Goal: Task Accomplishment & Management: Complete application form

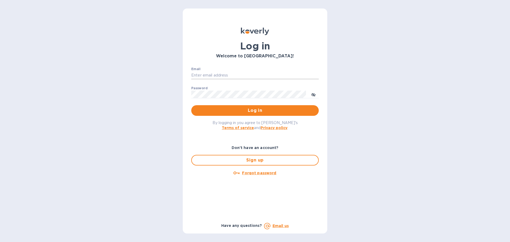
click at [243, 74] on input "Email" at bounding box center [254, 75] width 127 height 8
type input "[EMAIL_ADDRESS][DOMAIN_NAME]"
click at [269, 108] on span "Log in" at bounding box center [254, 110] width 119 height 6
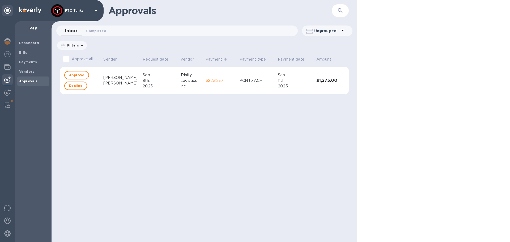
click at [180, 81] on div "Logistics," at bounding box center [190, 81] width 21 height 6
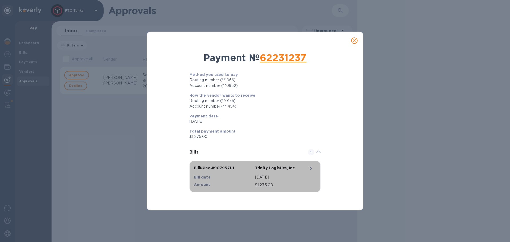
click at [311, 173] on div "Trinity Logistics, Inc." at bounding box center [284, 168] width 61 height 9
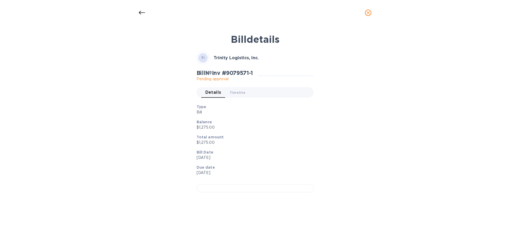
click at [140, 14] on icon at bounding box center [142, 13] width 6 height 4
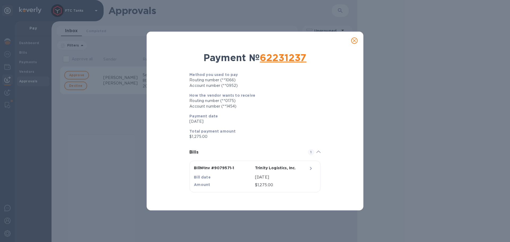
click at [60, 132] on div "Payment № 62231237 Method you used to pay Routing number (**1066) Account numbe…" at bounding box center [255, 121] width 510 height 242
drag, startPoint x: 98, startPoint y: 117, endPoint x: 195, endPoint y: 88, distance: 100.7
click at [98, 116] on div "Payment № 62231237 Method you used to pay Routing number (**1066) Account numbe…" at bounding box center [255, 121] width 510 height 242
drag, startPoint x: 356, startPoint y: 41, endPoint x: 258, endPoint y: 63, distance: 100.4
click at [355, 41] on icon "close" at bounding box center [353, 40] width 5 height 5
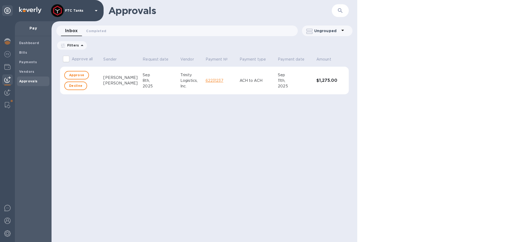
click at [221, 78] on p "62231237" at bounding box center [220, 81] width 30 height 6
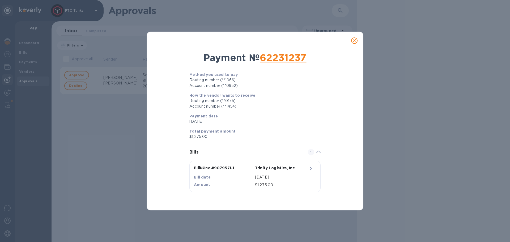
click at [289, 176] on p "[DATE]" at bounding box center [284, 177] width 59 height 6
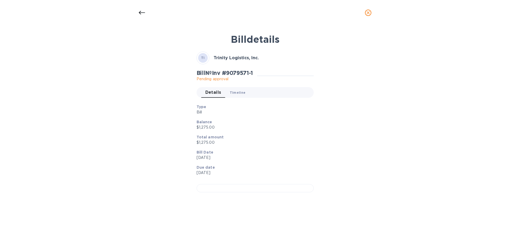
click at [239, 89] on button "Timeline 0" at bounding box center [237, 92] width 24 height 11
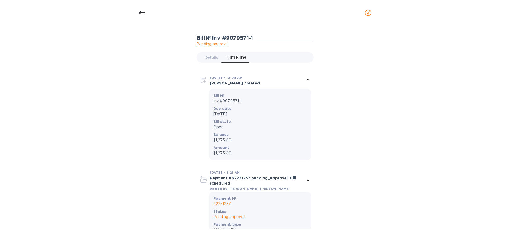
scroll to position [106, 0]
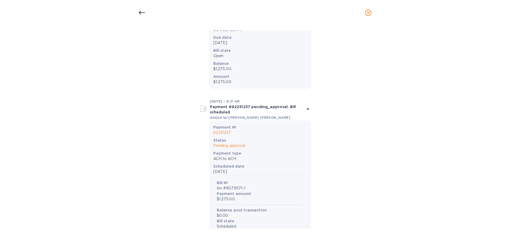
click at [306, 111] on icon at bounding box center [308, 109] width 6 height 6
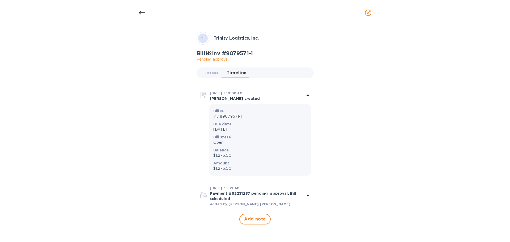
scroll to position [20, 0]
click at [306, 197] on icon at bounding box center [308, 195] width 6 height 6
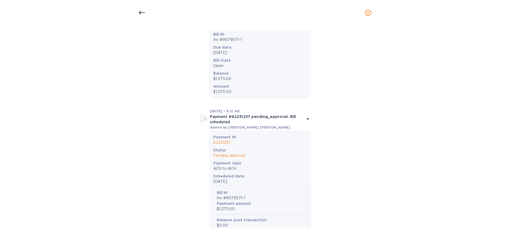
scroll to position [30, 0]
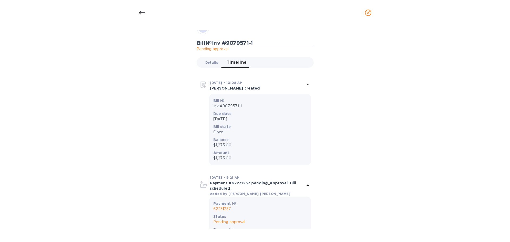
click at [212, 61] on span "Details 0" at bounding box center [211, 63] width 13 height 6
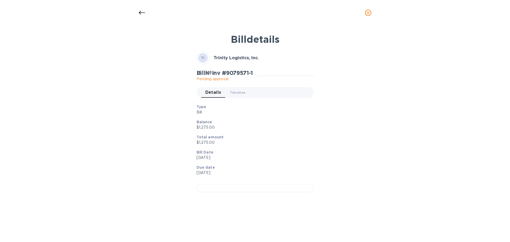
click at [144, 14] on icon at bounding box center [142, 13] width 6 height 6
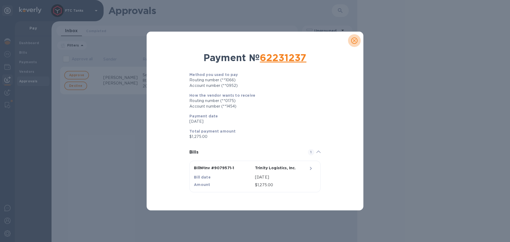
click at [356, 40] on icon "close" at bounding box center [353, 40] width 5 height 5
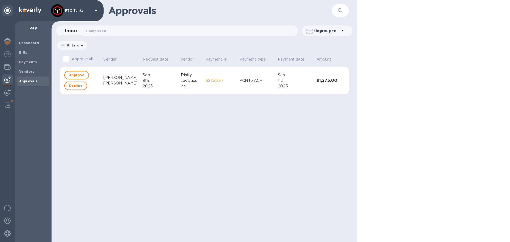
click at [180, 85] on div "Inc." at bounding box center [190, 86] width 21 height 6
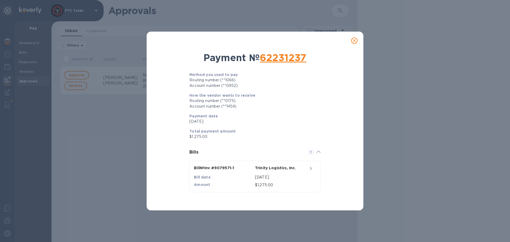
click at [295, 172] on div "Trinity Logistics, Inc." at bounding box center [279, 168] width 49 height 7
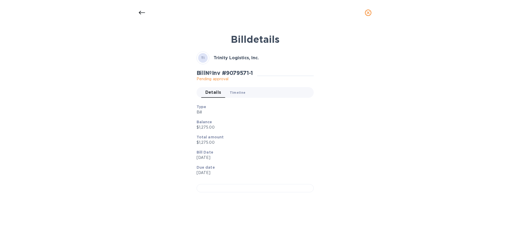
click at [241, 95] on span "Timeline 0" at bounding box center [238, 93] width 16 height 6
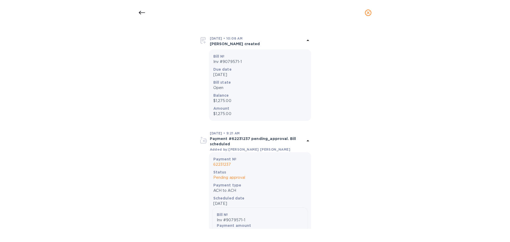
scroll to position [80, 0]
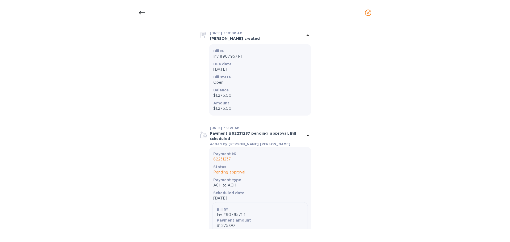
click at [371, 14] on button "close" at bounding box center [368, 12] width 13 height 13
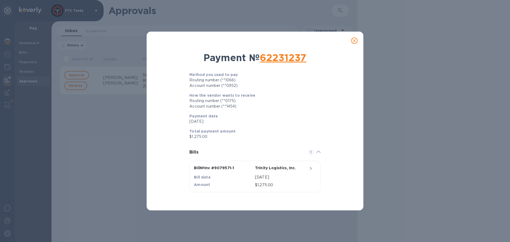
click at [354, 40] on icon "close" at bounding box center [354, 40] width 3 height 3
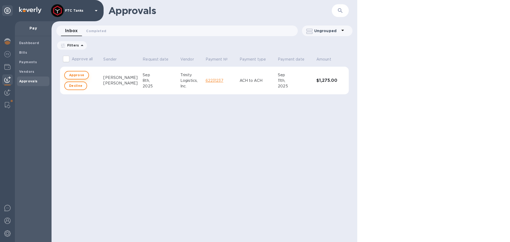
click at [71, 74] on span "Approve" at bounding box center [76, 75] width 15 height 6
checkbox input "true"
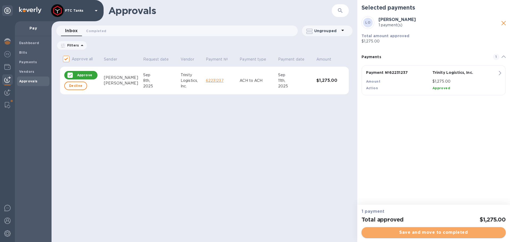
click at [420, 234] on span "Save and move to completed" at bounding box center [434, 232] width 136 height 6
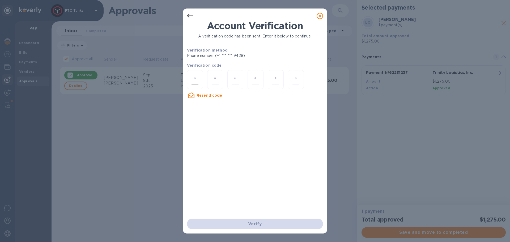
click at [201, 82] on div at bounding box center [195, 79] width 16 height 19
type input "5"
type input "7"
type input "9"
type input "4"
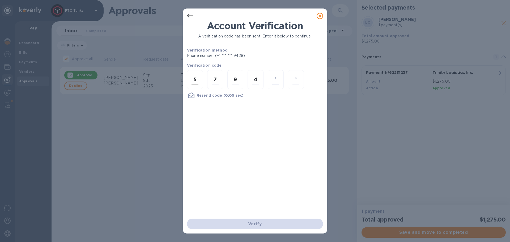
type input "8"
type input "3"
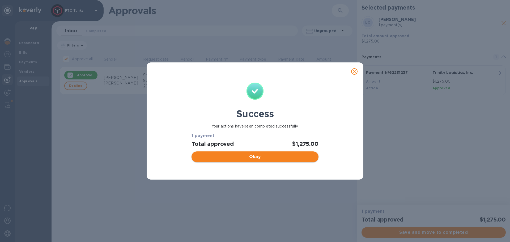
click at [253, 155] on span "Okay" at bounding box center [255, 156] width 118 height 6
checkbox input "false"
